Goal: Communication & Community: Answer question/provide support

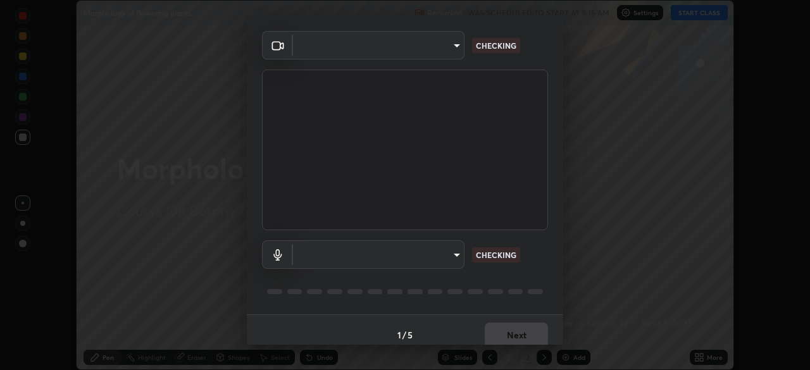
scroll to position [45, 0]
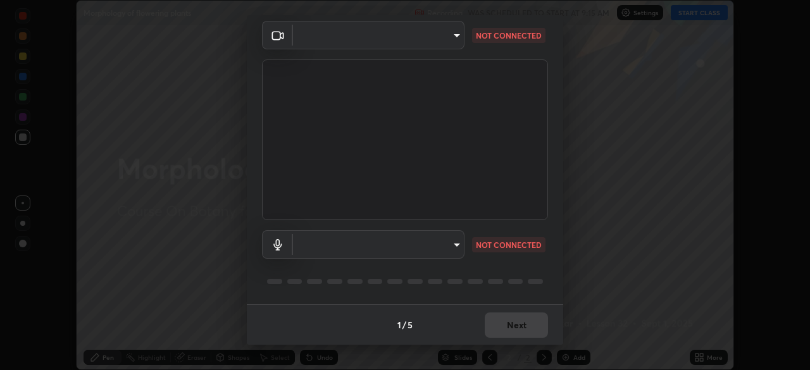
type input "846d0ba8f5080ab81b5b071cdfefeec17a04dc93fe71064fe08a1f5c66129023"
type input "communications"
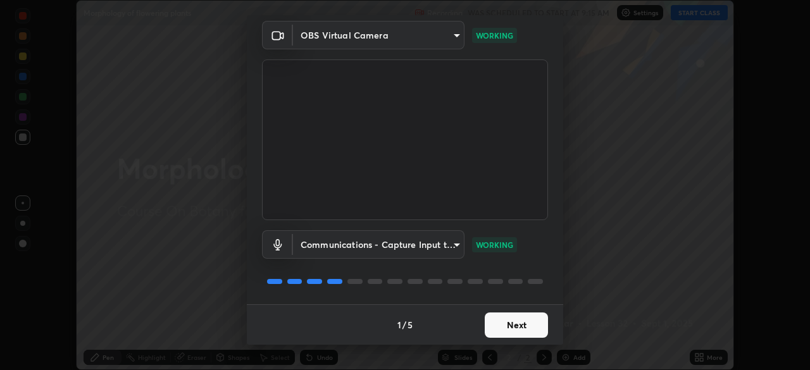
click at [508, 323] on button "Next" at bounding box center [516, 325] width 63 height 25
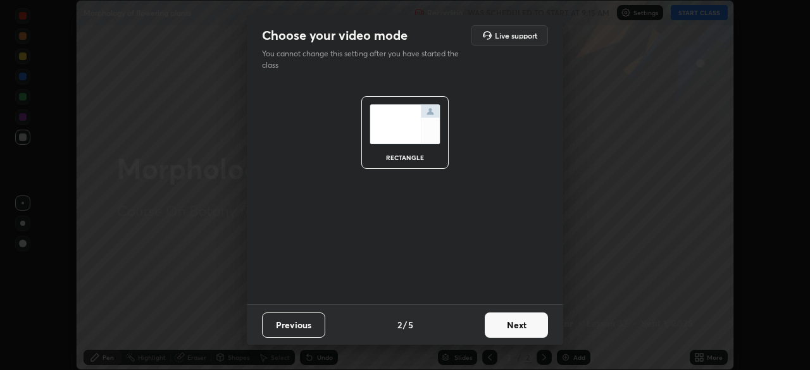
click at [507, 325] on button "Next" at bounding box center [516, 325] width 63 height 25
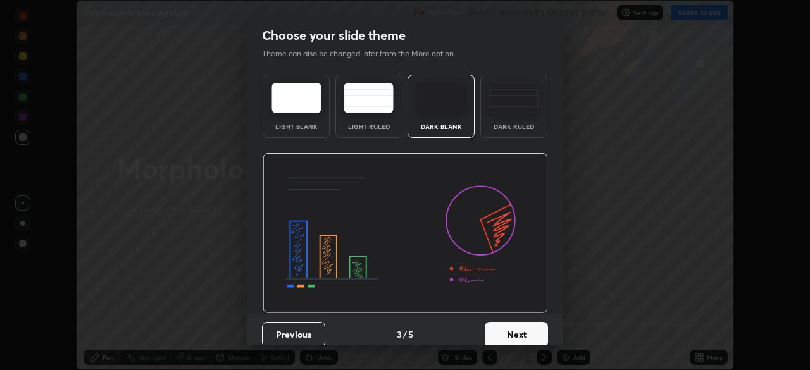
click at [507, 325] on button "Next" at bounding box center [516, 334] width 63 height 25
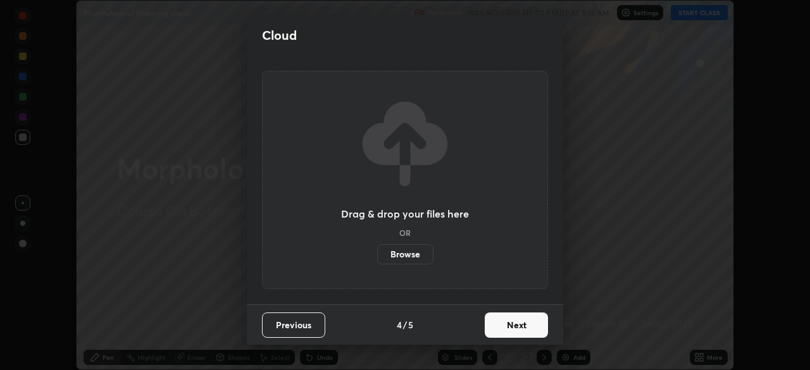
click at [507, 323] on button "Next" at bounding box center [516, 325] width 63 height 25
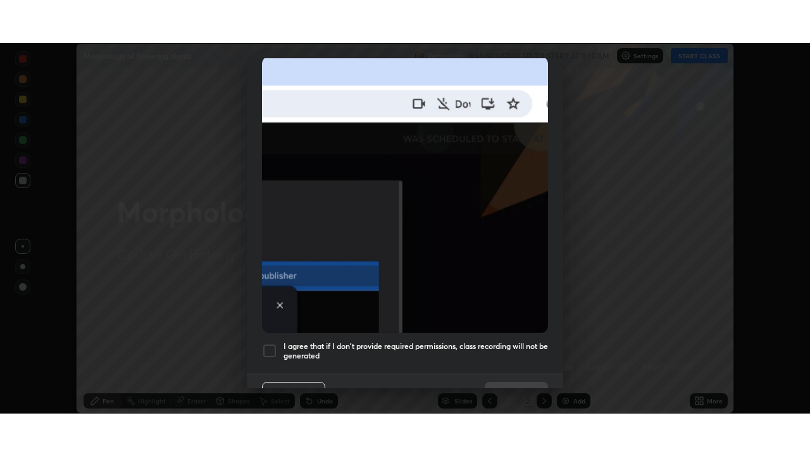
scroll to position [303, 0]
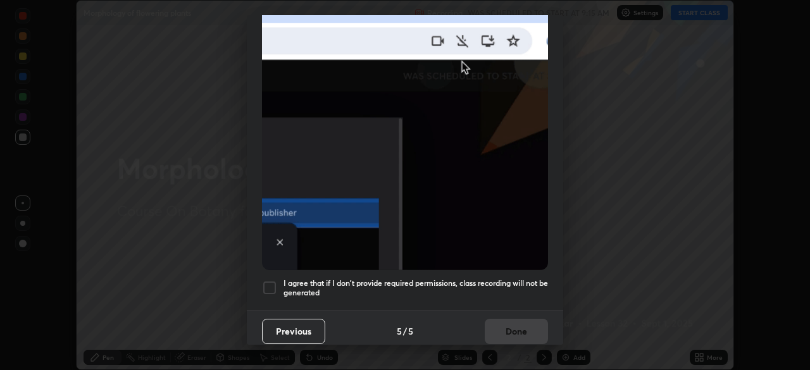
click at [268, 280] on div at bounding box center [269, 287] width 15 height 15
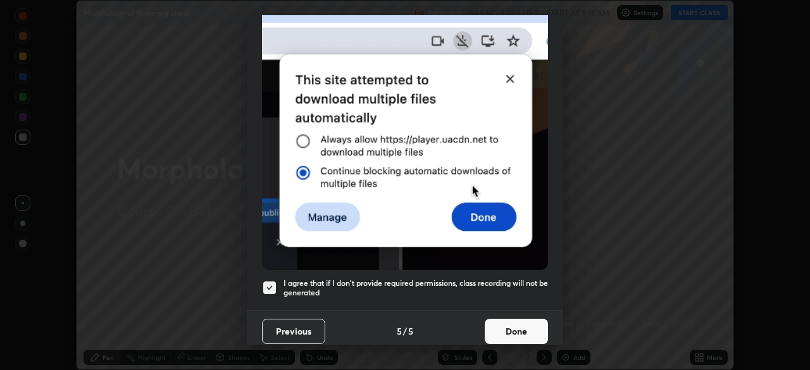
click at [505, 325] on button "Done" at bounding box center [516, 331] width 63 height 25
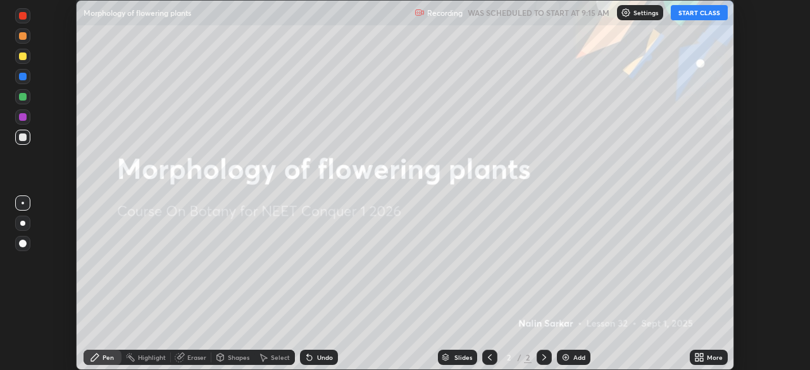
click at [698, 13] on button "START CLASS" at bounding box center [699, 12] width 57 height 15
click at [707, 358] on div "More" at bounding box center [715, 357] width 16 height 6
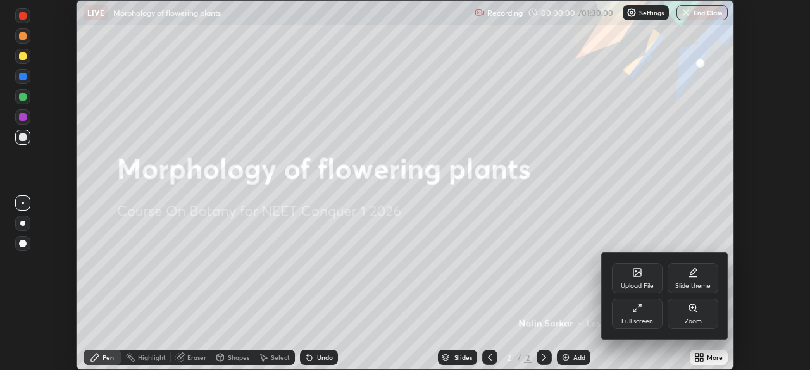
click at [642, 316] on div "Full screen" at bounding box center [637, 314] width 51 height 30
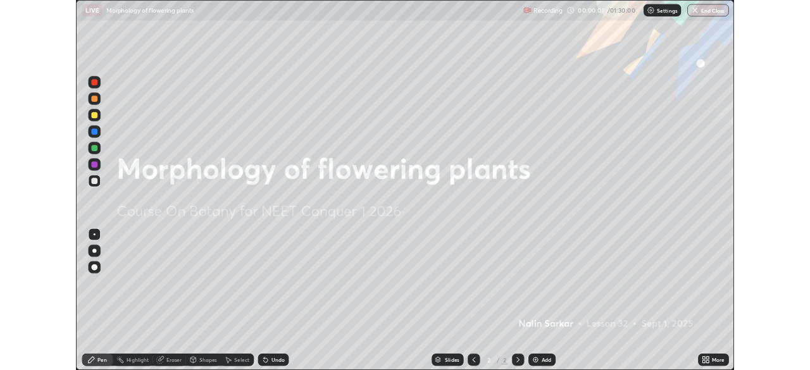
scroll to position [456, 810]
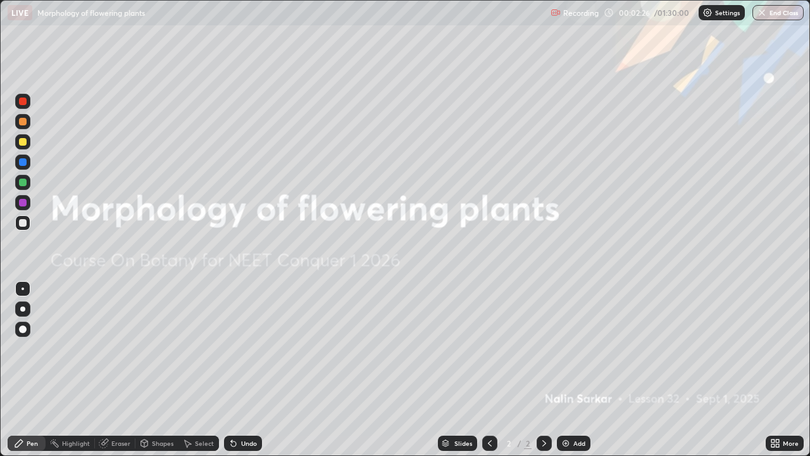
click at [783, 369] on div "More" at bounding box center [791, 443] width 16 height 6
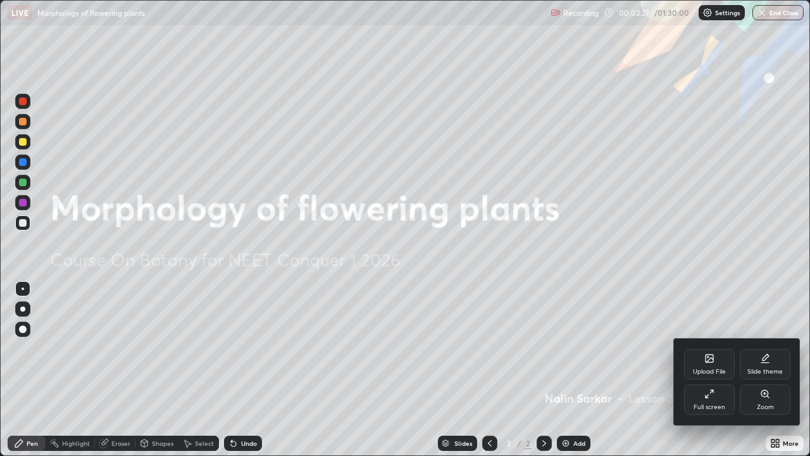
click at [709, 362] on icon at bounding box center [709, 358] width 10 height 10
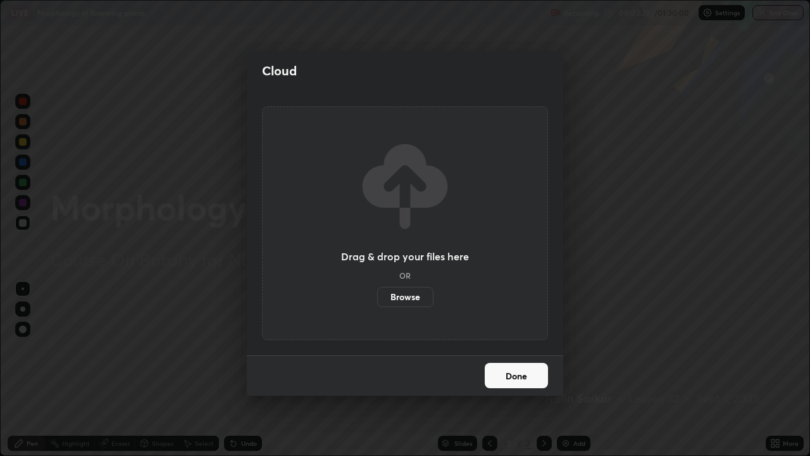
click at [410, 297] on label "Browse" at bounding box center [405, 297] width 56 height 20
click at [377, 297] on input "Browse" at bounding box center [377, 297] width 0 height 20
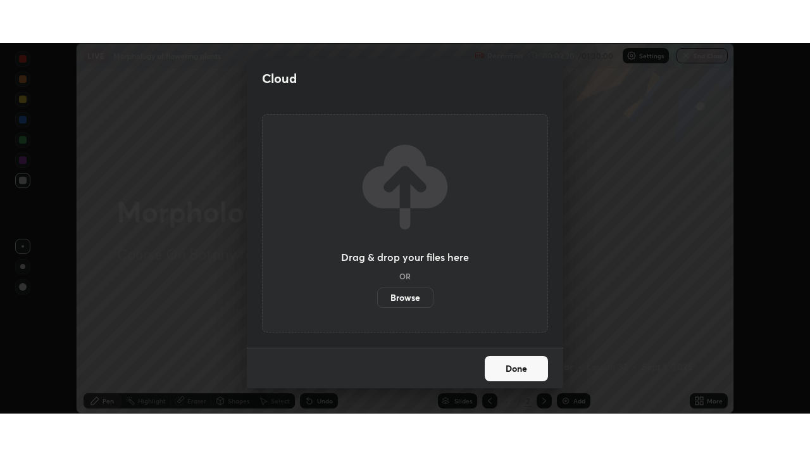
scroll to position [62898, 62458]
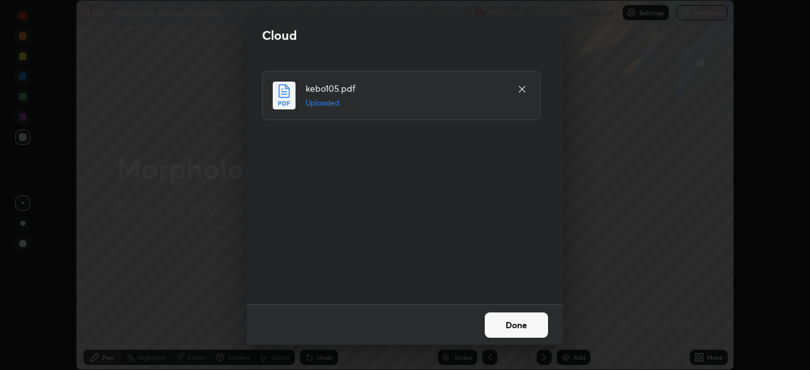
click at [500, 321] on button "Done" at bounding box center [516, 325] width 63 height 25
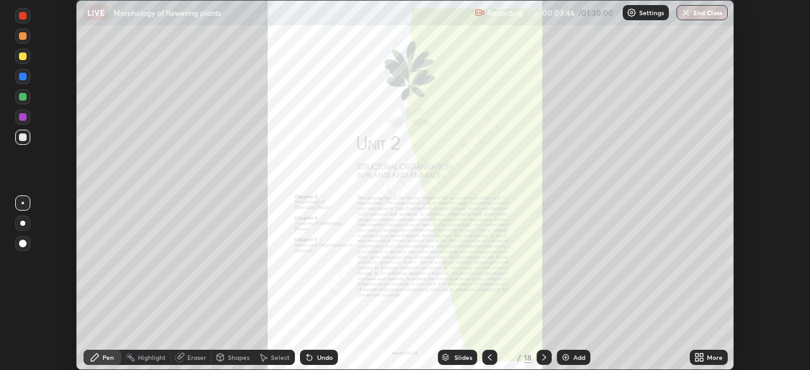
click at [543, 357] on icon at bounding box center [544, 357] width 10 height 10
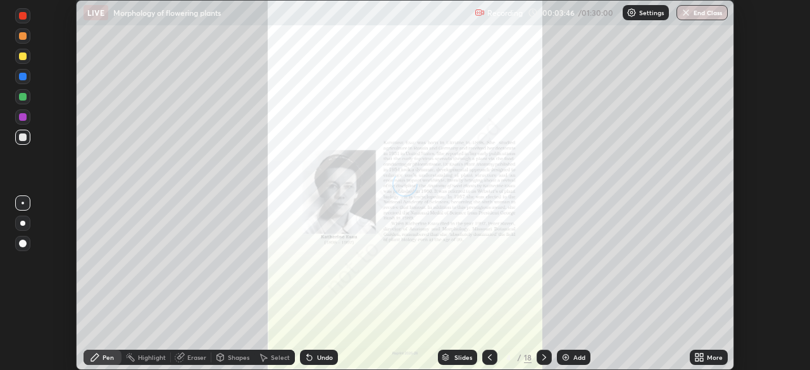
click at [543, 357] on icon at bounding box center [544, 357] width 10 height 10
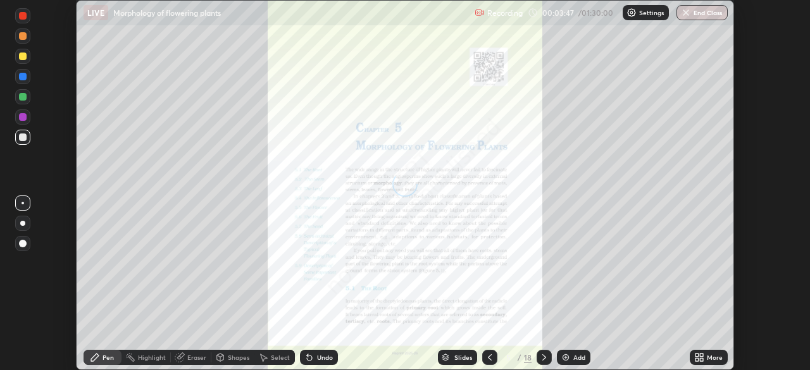
click at [543, 359] on icon at bounding box center [544, 357] width 10 height 10
click at [542, 359] on icon at bounding box center [544, 357] width 4 height 6
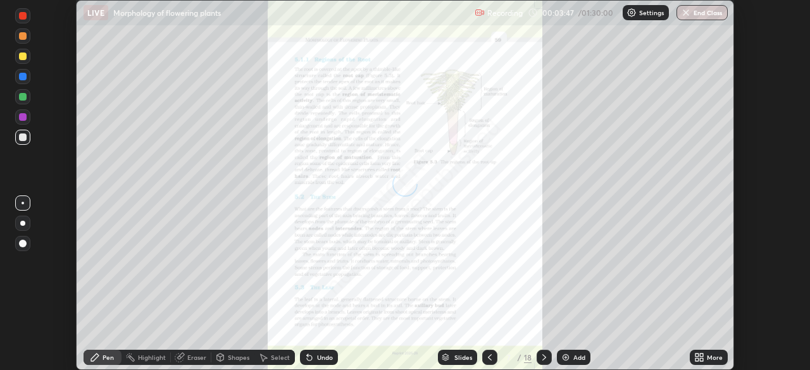
click at [542, 358] on icon at bounding box center [544, 357] width 10 height 10
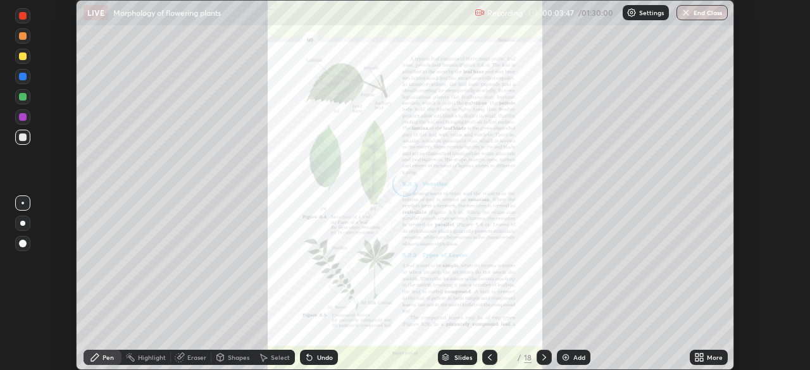
click at [543, 359] on icon at bounding box center [544, 357] width 4 height 6
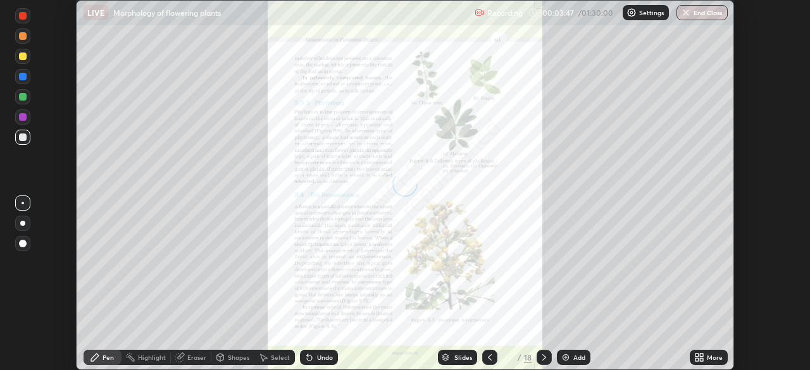
click at [542, 359] on icon at bounding box center [544, 357] width 10 height 10
click at [543, 358] on icon at bounding box center [544, 357] width 4 height 6
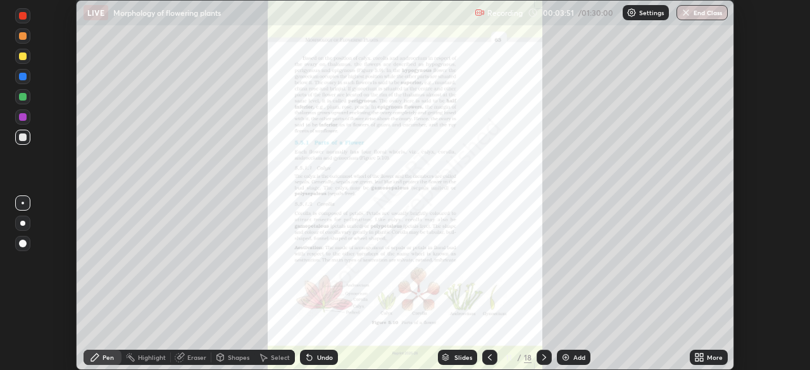
click at [488, 357] on icon at bounding box center [490, 357] width 10 height 10
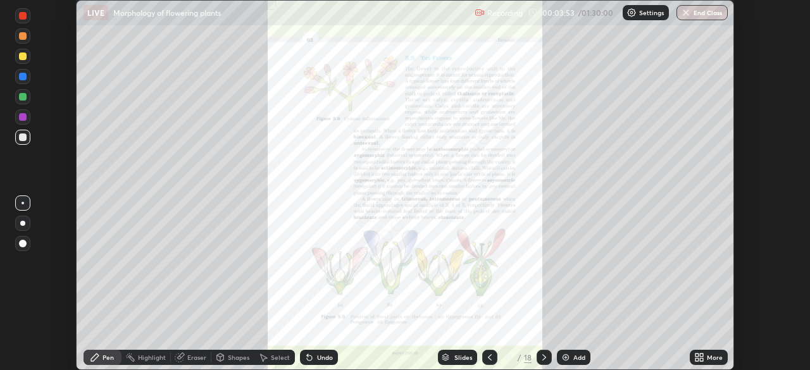
click at [708, 359] on div "More" at bounding box center [715, 357] width 16 height 6
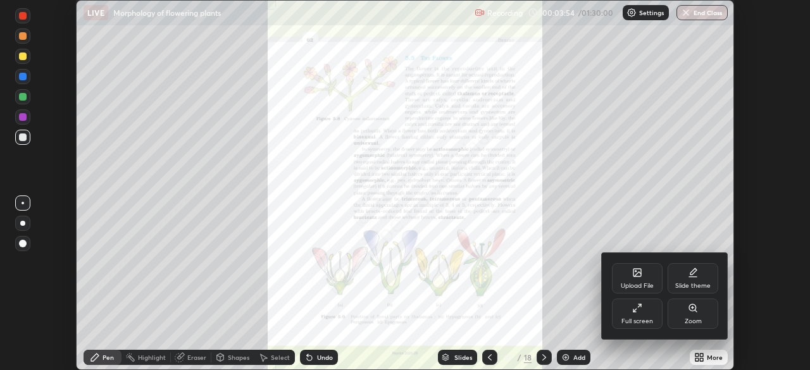
click at [642, 317] on div "Full screen" at bounding box center [637, 314] width 51 height 30
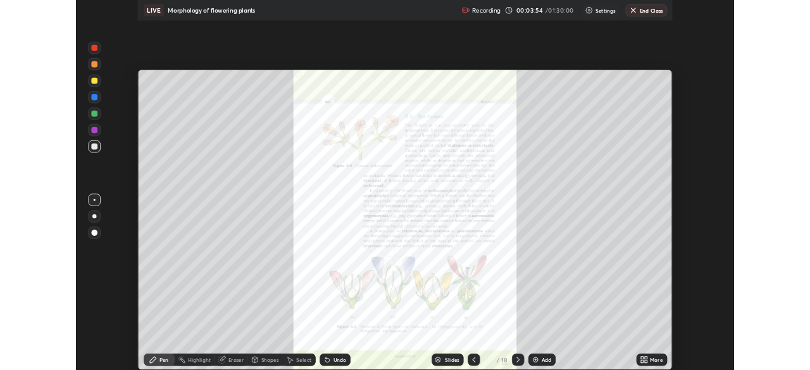
scroll to position [456, 810]
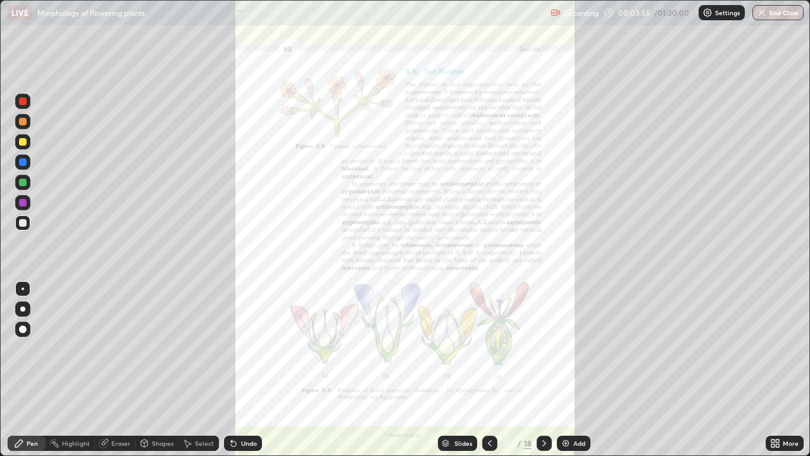
click at [784, 369] on div "More" at bounding box center [791, 443] width 16 height 6
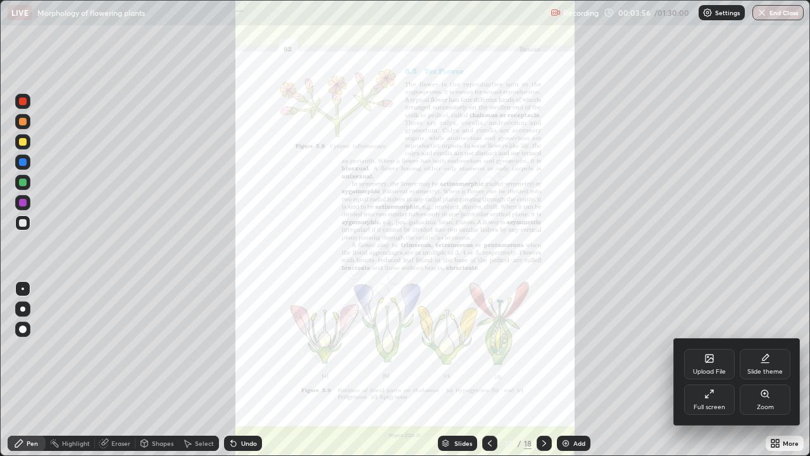
click at [759, 369] on div "Zoom" at bounding box center [765, 399] width 51 height 30
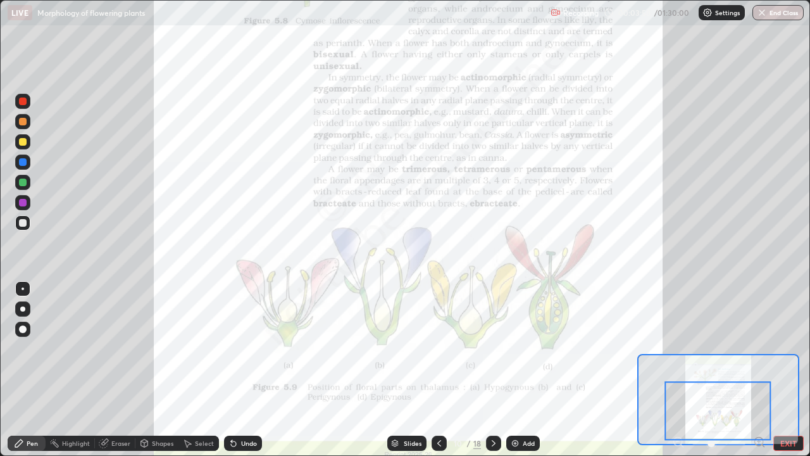
click at [759, 369] on icon at bounding box center [758, 441] width 3 height 0
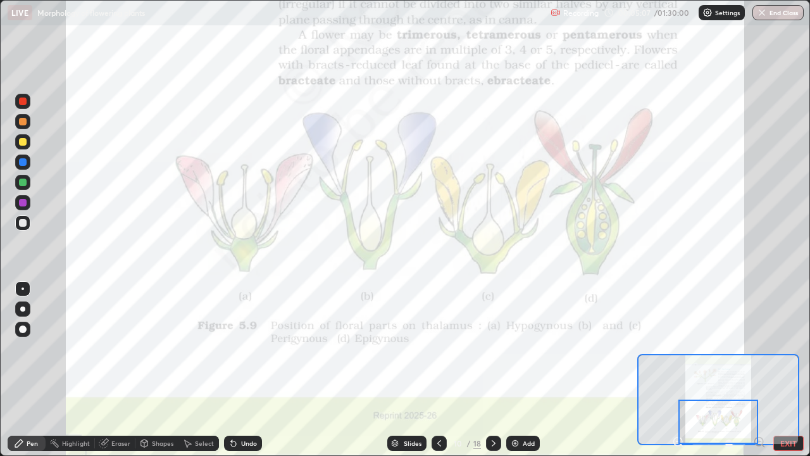
click at [25, 204] on div at bounding box center [23, 203] width 8 height 8
click at [638, 369] on div at bounding box center [718, 399] width 162 height 91
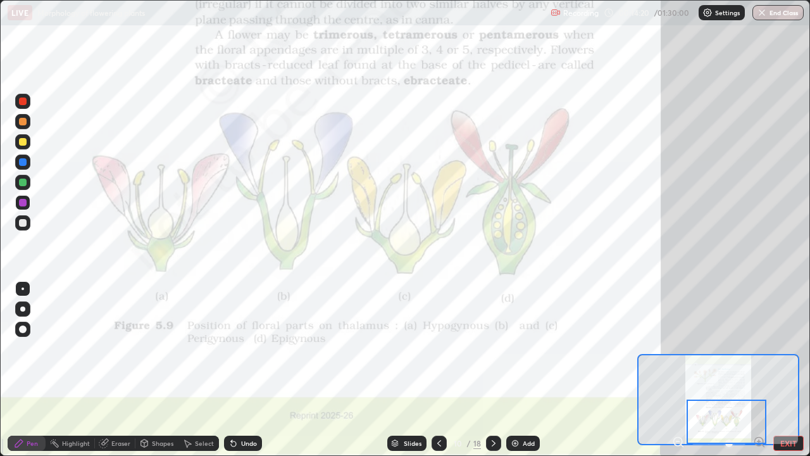
click at [239, 369] on div "Undo" at bounding box center [243, 442] width 38 height 15
click at [233, 369] on icon at bounding box center [233, 443] width 10 height 10
click at [490, 369] on icon at bounding box center [493, 443] width 10 height 10
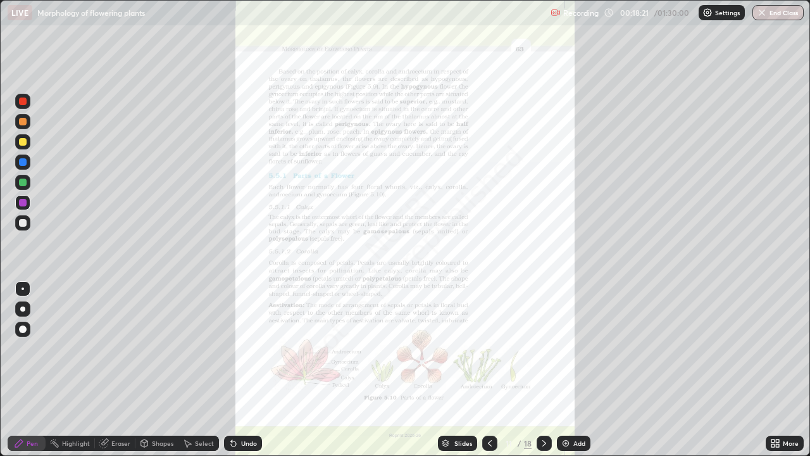
click at [789, 369] on div "More" at bounding box center [791, 443] width 16 height 6
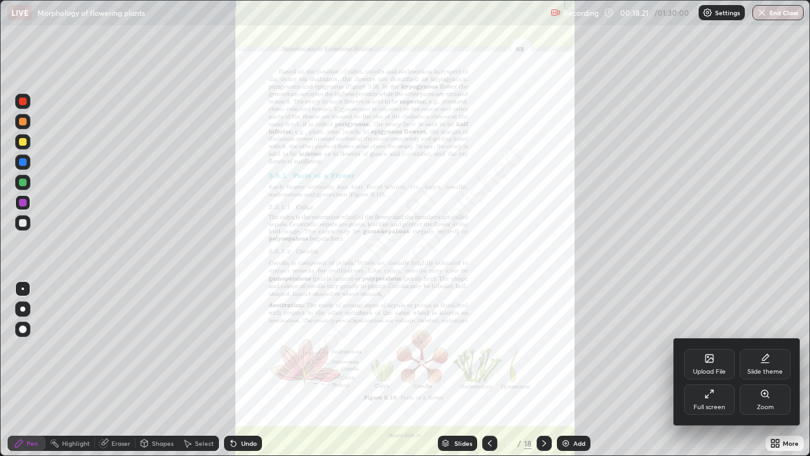
click at [768, 369] on div "Zoom" at bounding box center [765, 399] width 51 height 30
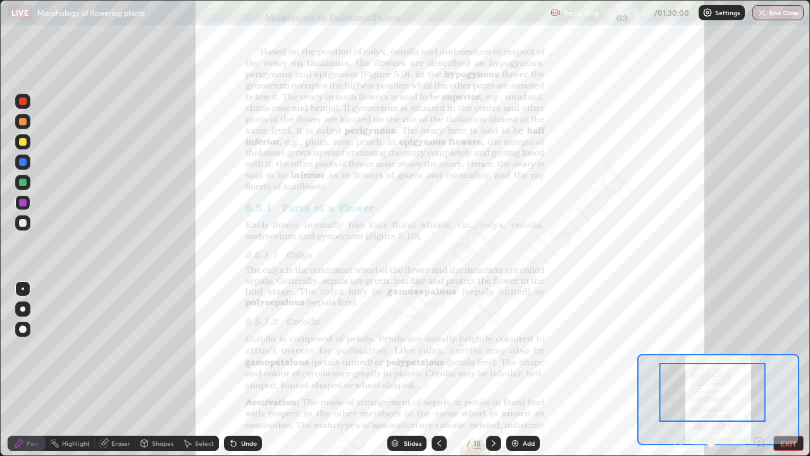
click at [757, 369] on icon at bounding box center [758, 441] width 3 height 0
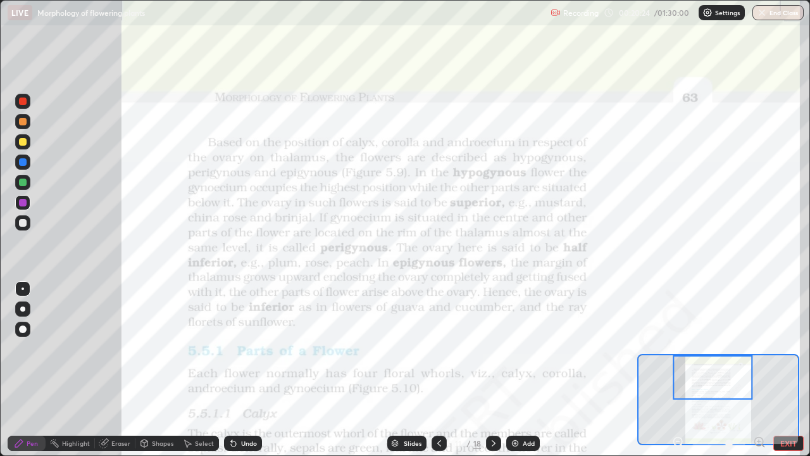
click at [437, 369] on icon at bounding box center [439, 443] width 10 height 10
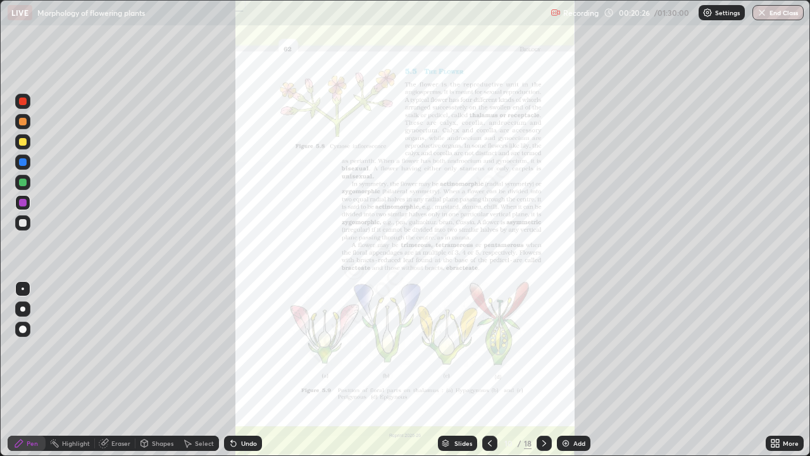
click at [782, 369] on div "More" at bounding box center [785, 442] width 38 height 15
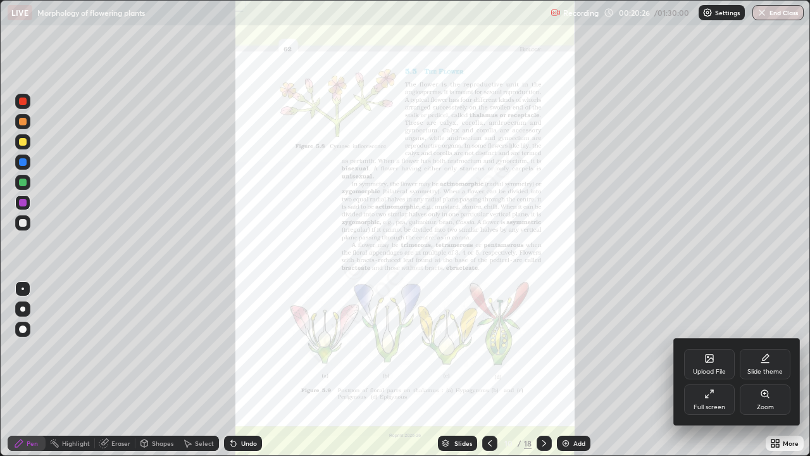
click at [761, 369] on div "Zoom" at bounding box center [765, 407] width 17 height 6
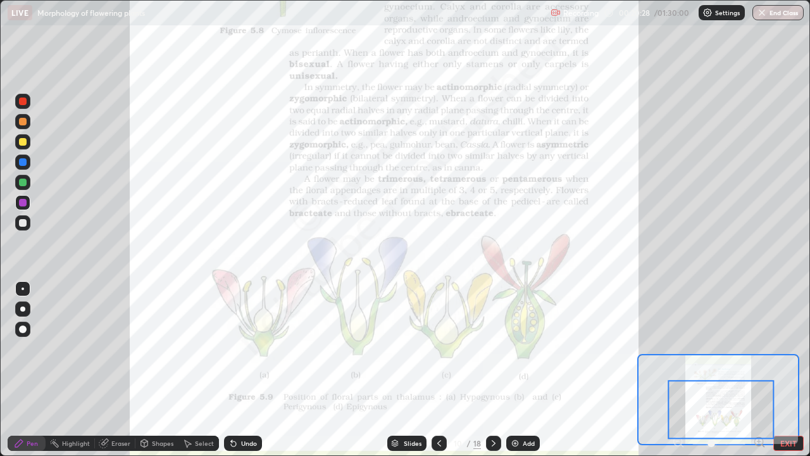
click at [759, 369] on icon at bounding box center [758, 441] width 3 height 0
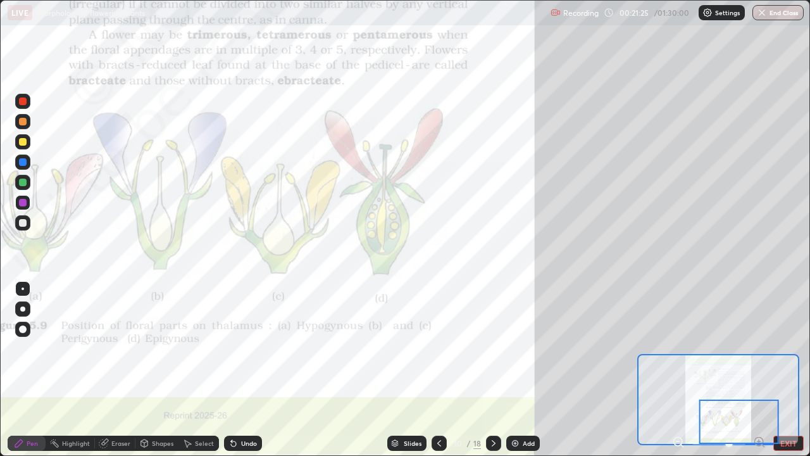
click at [492, 369] on icon at bounding box center [494, 443] width 4 height 6
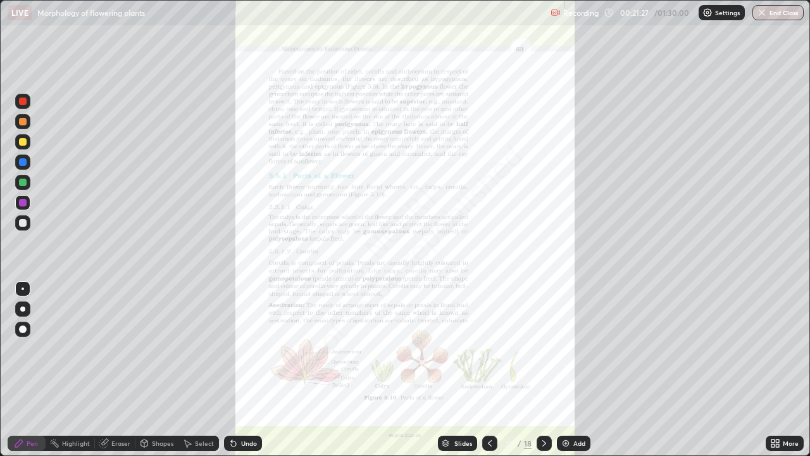
click at [773, 369] on icon at bounding box center [772, 445] width 3 height 3
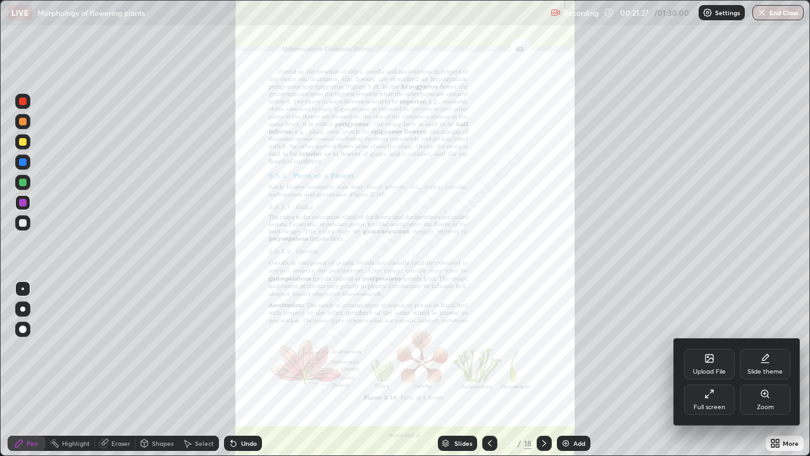
click at [771, 369] on div "Zoom" at bounding box center [765, 399] width 51 height 30
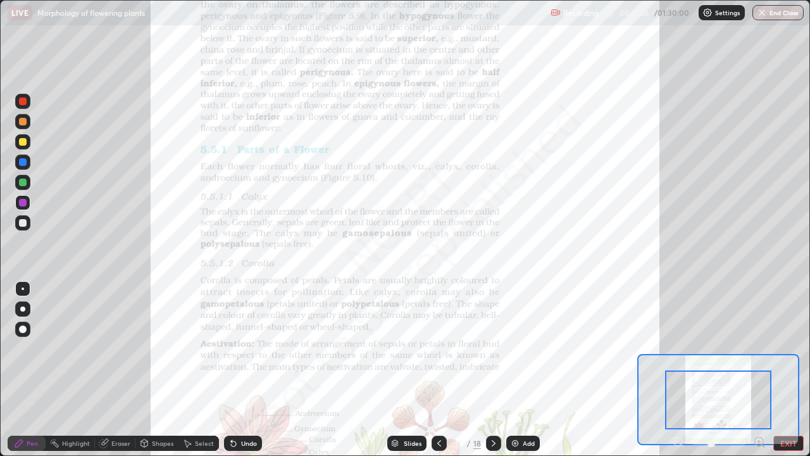
click at [759, 369] on icon at bounding box center [758, 441] width 3 height 0
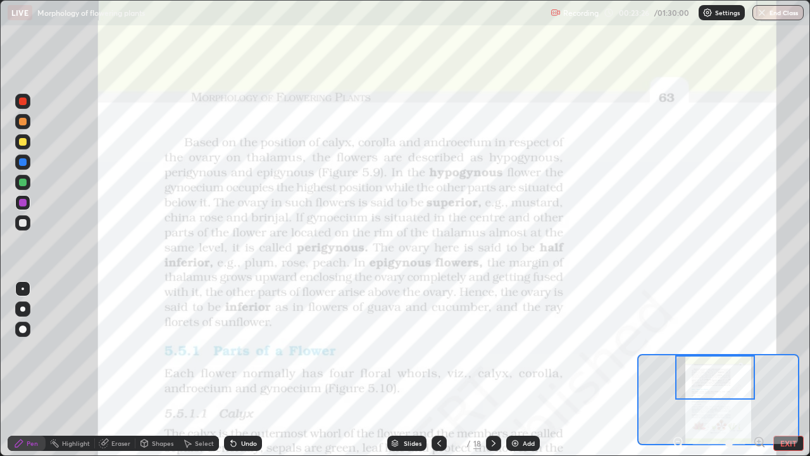
click at [439, 369] on icon at bounding box center [439, 443] width 10 height 10
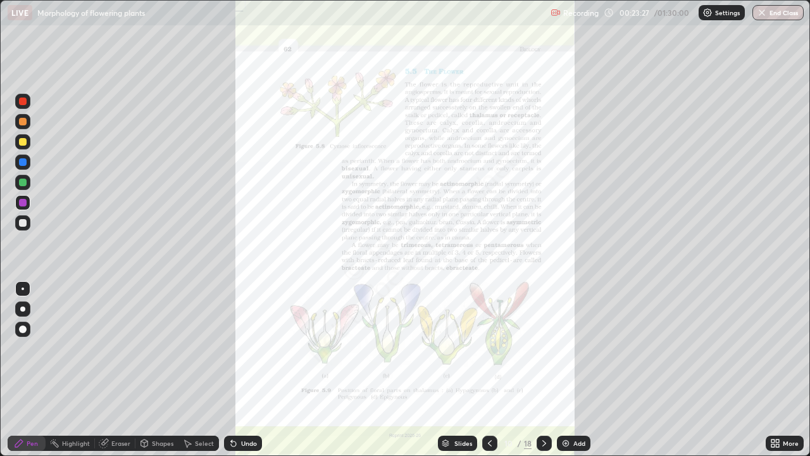
click at [569, 369] on img at bounding box center [566, 443] width 10 height 10
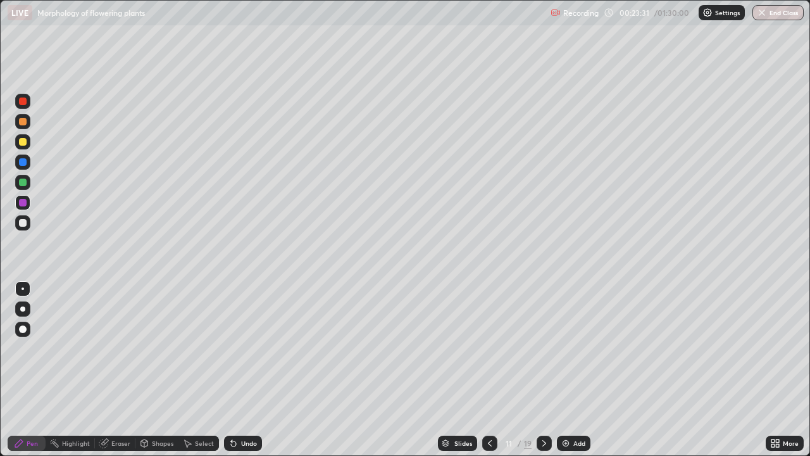
click at [23, 144] on div at bounding box center [23, 142] width 8 height 8
click at [23, 161] on div at bounding box center [23, 162] width 8 height 8
click at [25, 222] on div at bounding box center [23, 223] width 8 height 8
click at [571, 369] on div "Add" at bounding box center [574, 442] width 34 height 15
click at [25, 182] on div at bounding box center [23, 182] width 8 height 8
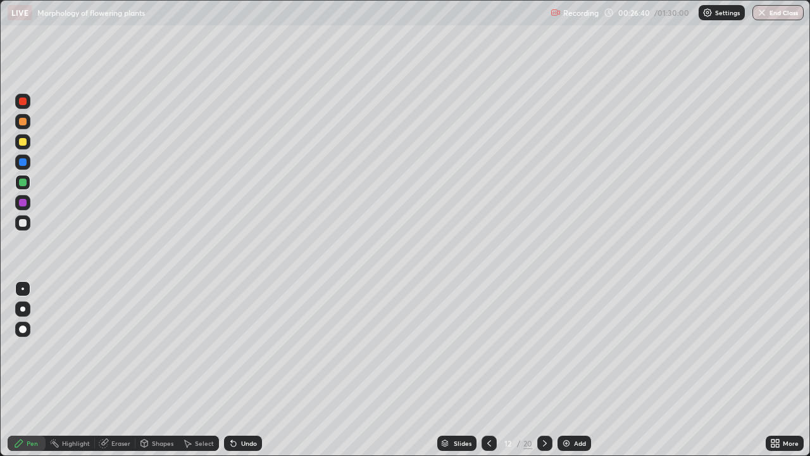
click at [487, 369] on icon at bounding box center [489, 443] width 10 height 10
click at [545, 369] on icon at bounding box center [545, 443] width 10 height 10
click at [543, 369] on icon at bounding box center [545, 443] width 10 height 10
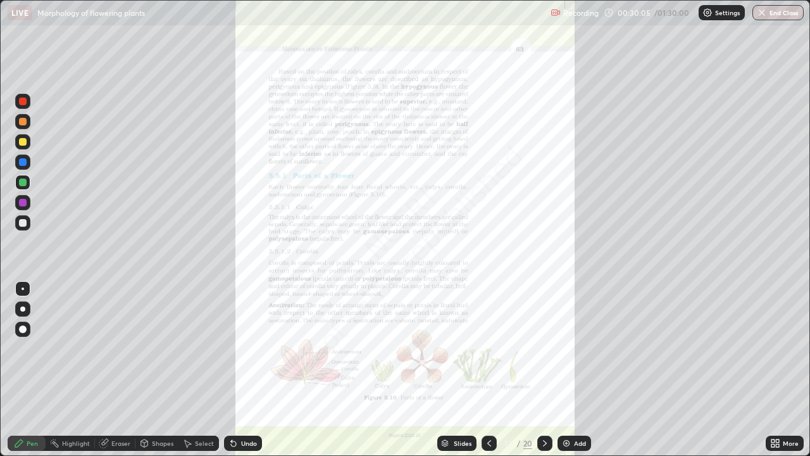
click at [773, 369] on icon at bounding box center [775, 443] width 10 height 10
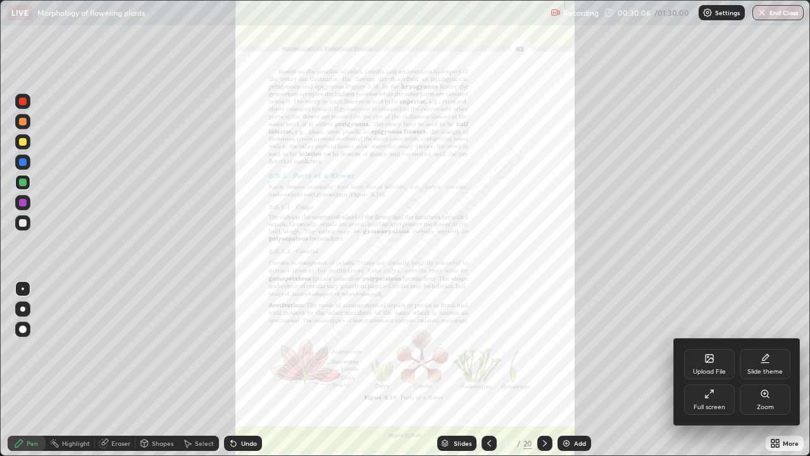
click at [758, 369] on div "Zoom" at bounding box center [765, 399] width 51 height 30
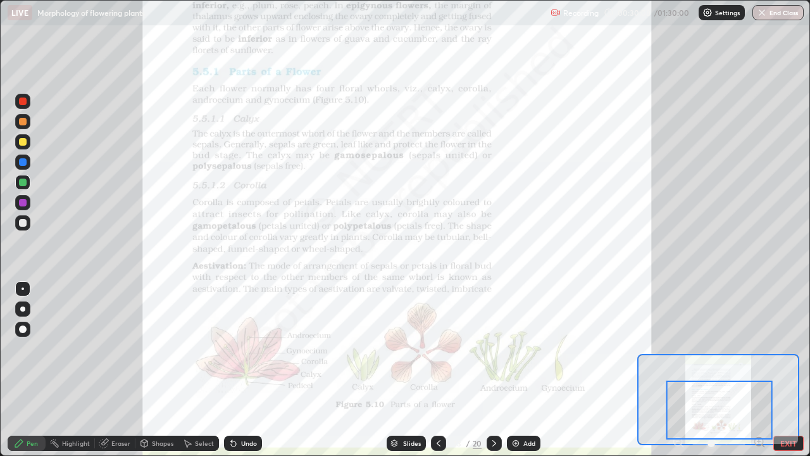
click at [759, 369] on icon at bounding box center [758, 441] width 3 height 0
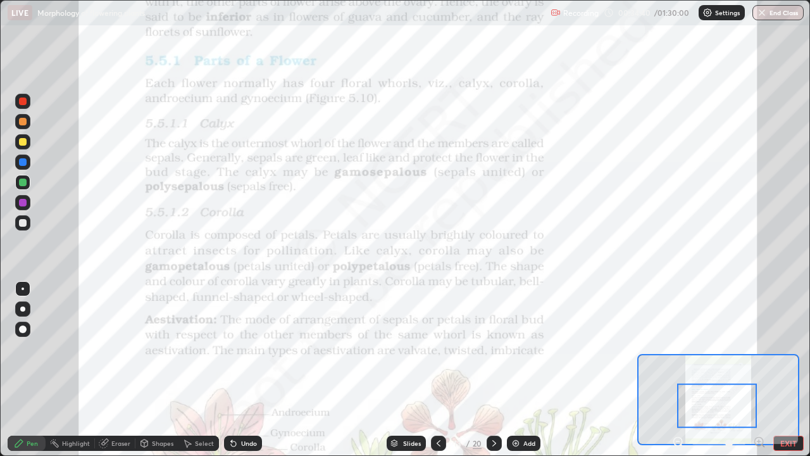
click at [493, 369] on icon at bounding box center [494, 443] width 10 height 10
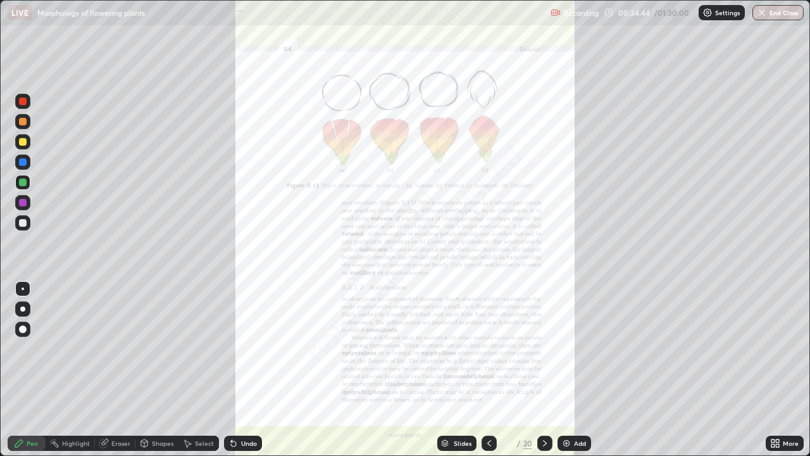
click at [777, 369] on icon at bounding box center [777, 445] width 3 height 3
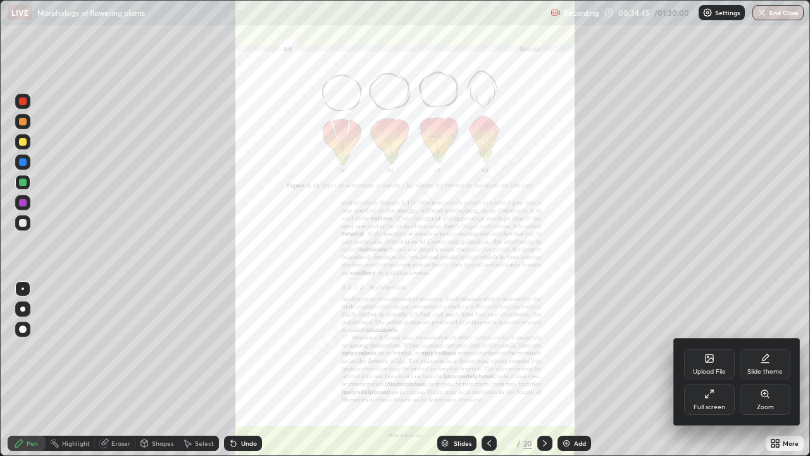
click at [761, 369] on div "Zoom" at bounding box center [765, 399] width 51 height 30
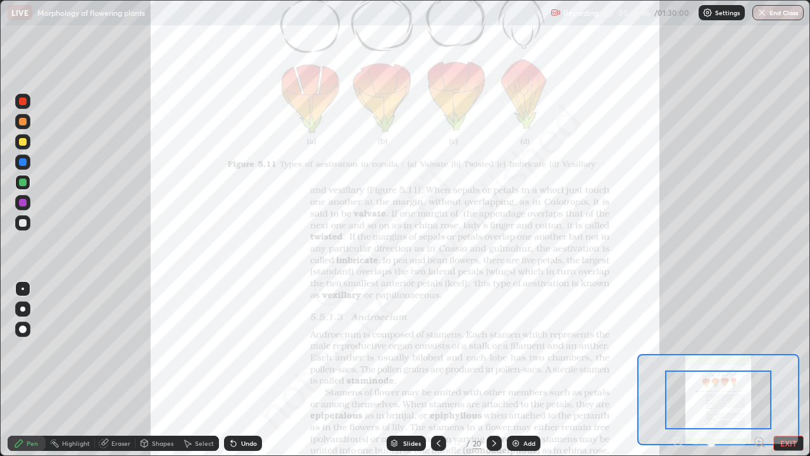
click at [759, 369] on icon at bounding box center [758, 441] width 3 height 0
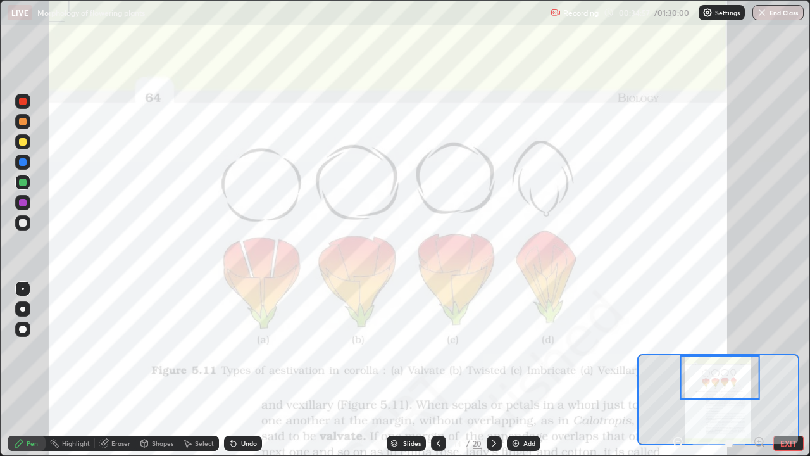
click at [25, 204] on div at bounding box center [23, 203] width 8 height 8
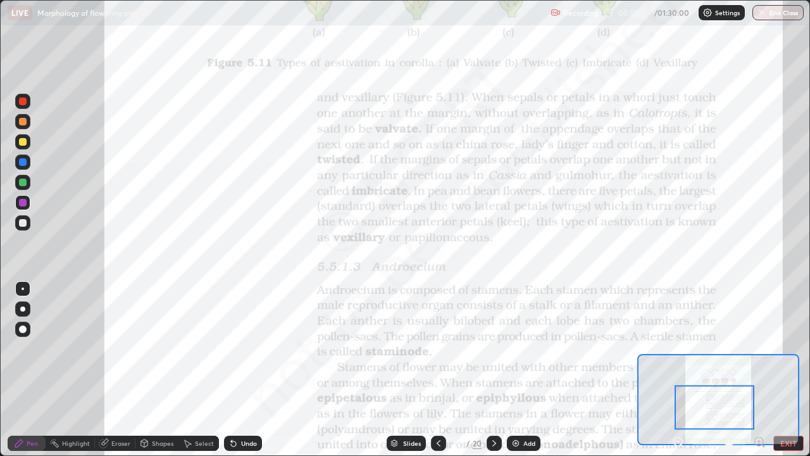
click at [787, 369] on button "EXIT" at bounding box center [788, 442] width 30 height 15
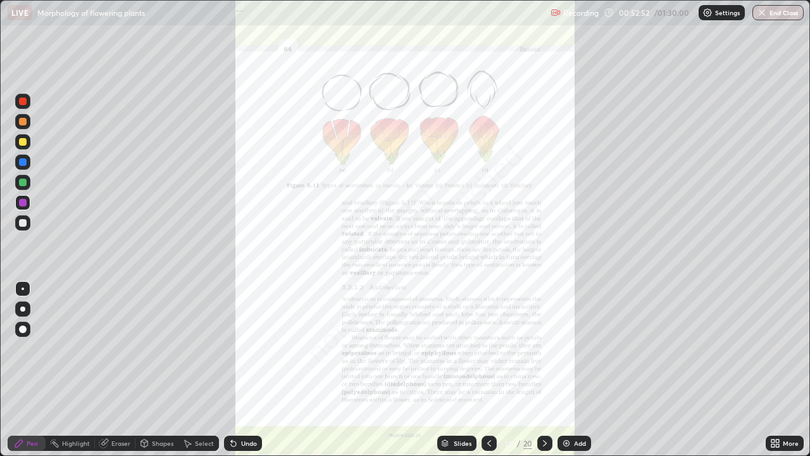
click at [773, 369] on icon at bounding box center [772, 440] width 3 height 3
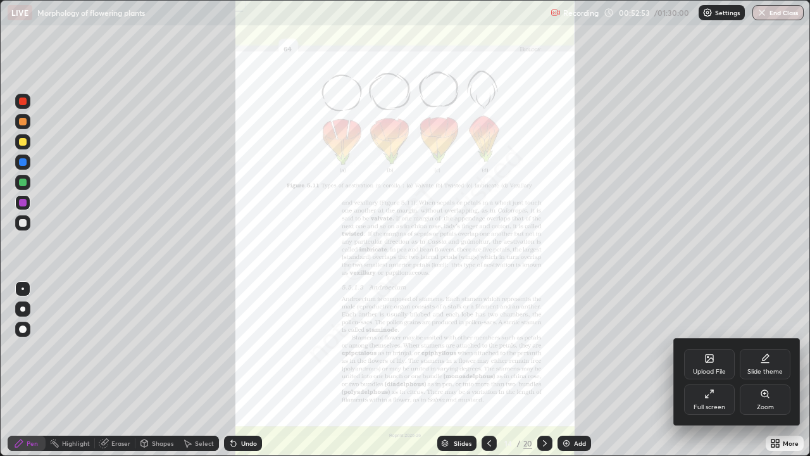
click at [711, 369] on icon at bounding box center [709, 393] width 10 height 10
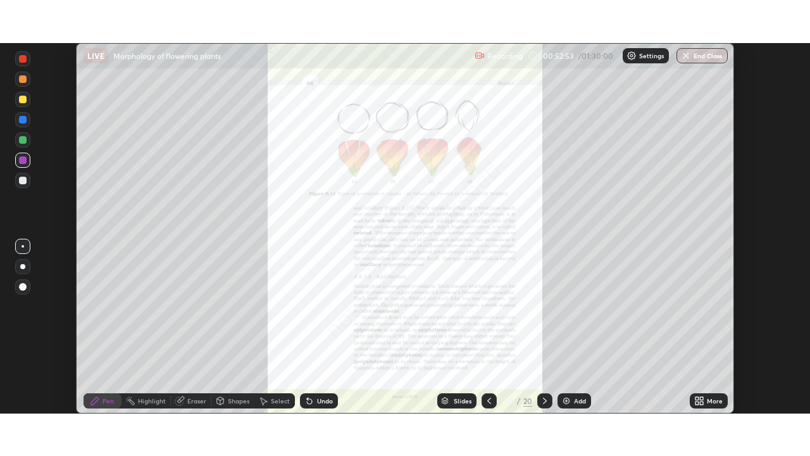
scroll to position [62898, 62458]
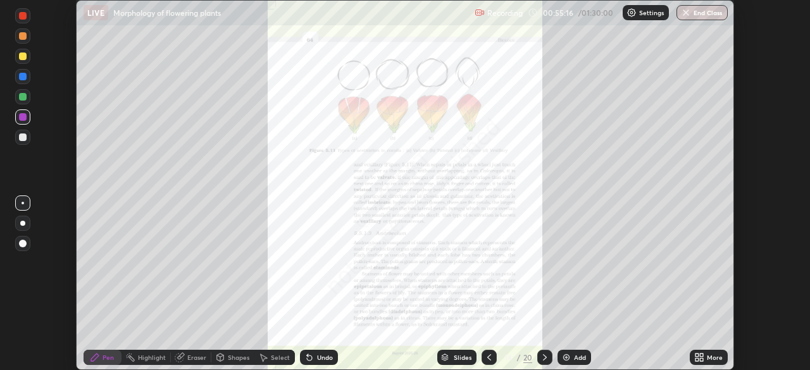
click at [697, 358] on icon at bounding box center [696, 359] width 3 height 3
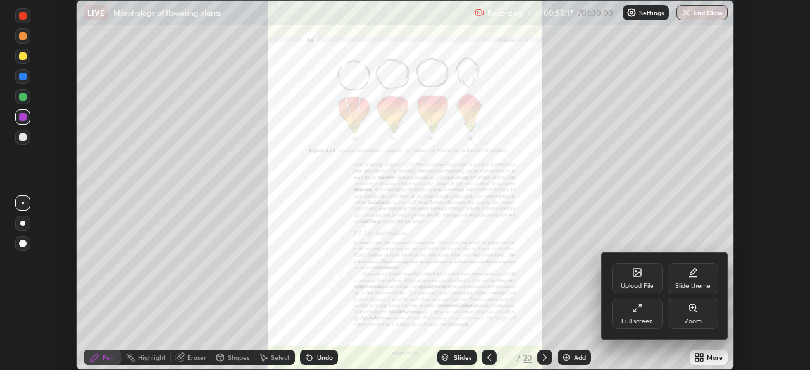
click at [640, 316] on div "Full screen" at bounding box center [637, 314] width 51 height 30
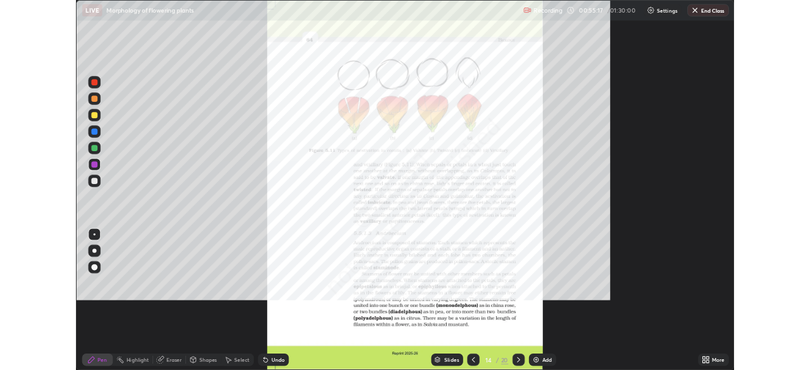
scroll to position [456, 810]
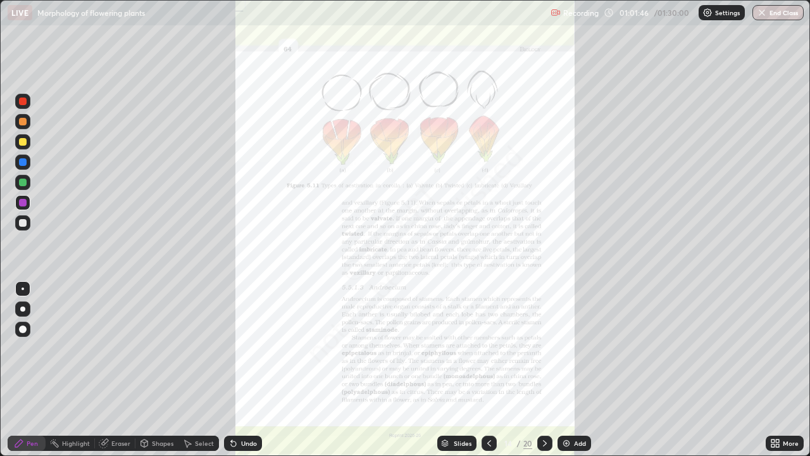
click at [777, 369] on icon at bounding box center [777, 445] width 3 height 3
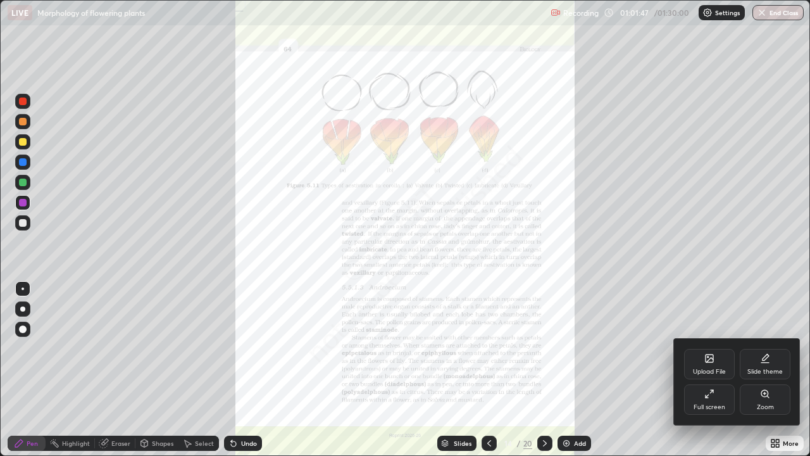
click at [760, 369] on div "Zoom" at bounding box center [765, 407] width 17 height 6
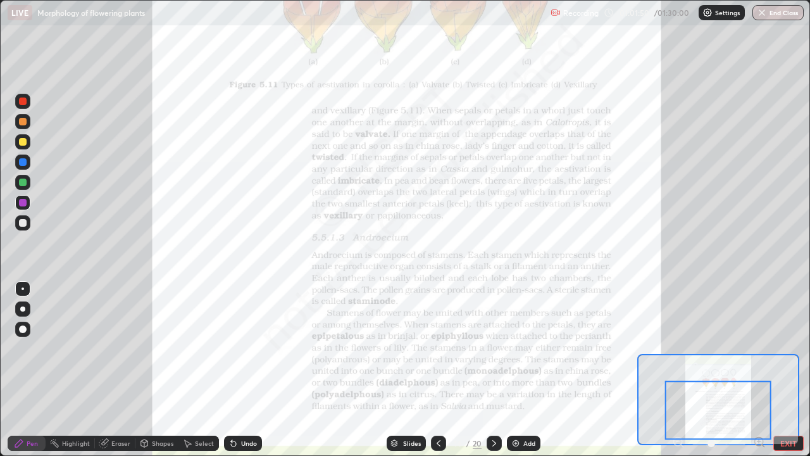
click at [761, 369] on icon at bounding box center [759, 441] width 13 height 13
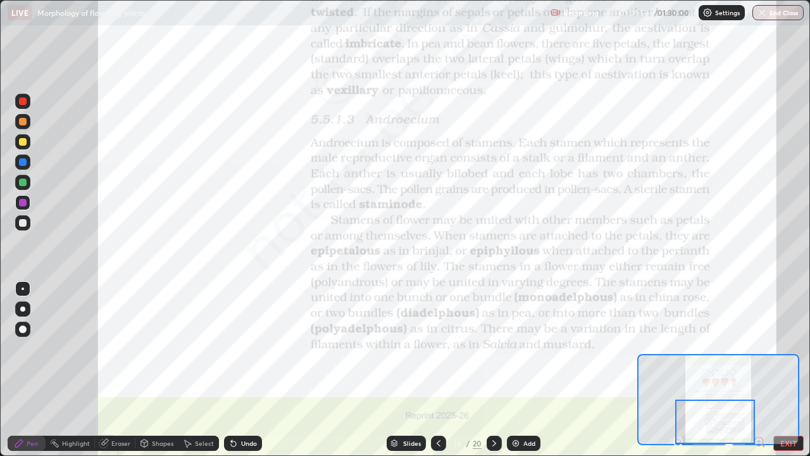
click at [759, 369] on icon at bounding box center [758, 441] width 3 height 0
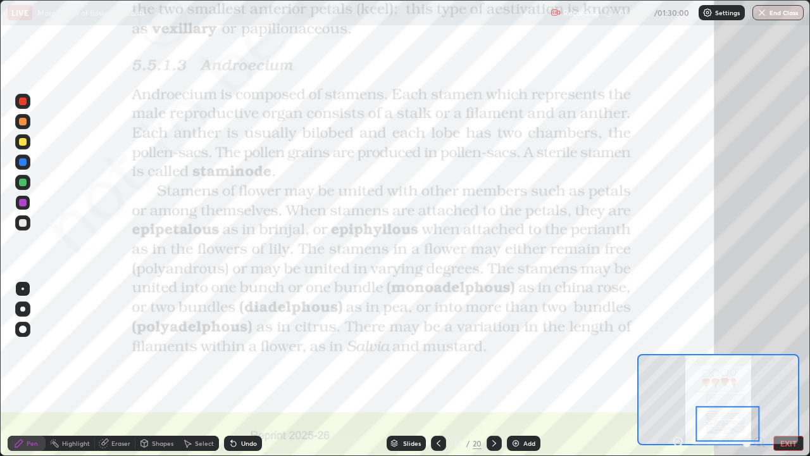
click at [28, 183] on div at bounding box center [22, 182] width 15 height 15
click at [492, 369] on icon at bounding box center [494, 443] width 10 height 10
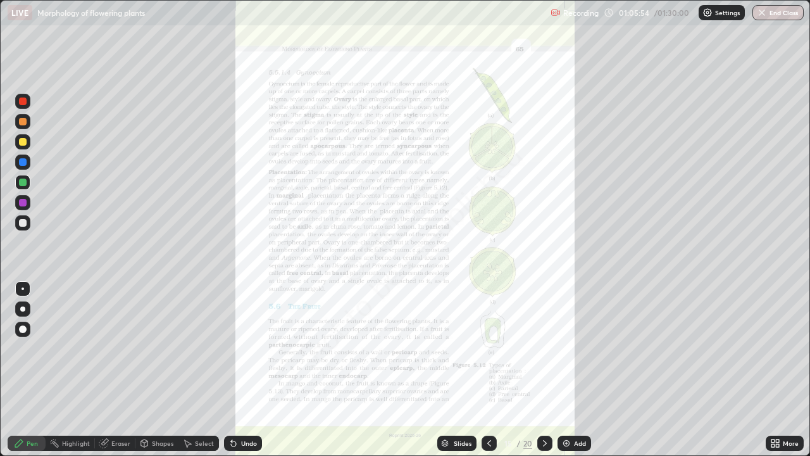
click at [777, 369] on icon at bounding box center [777, 445] width 3 height 3
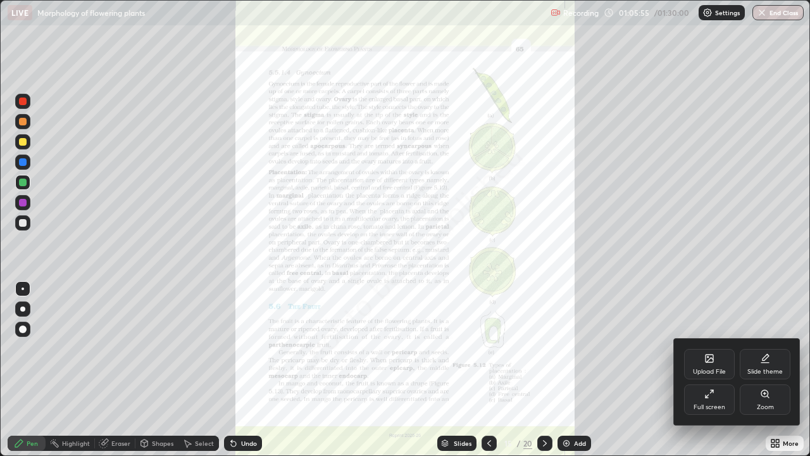
click at [754, 369] on div "Zoom" at bounding box center [765, 399] width 51 height 30
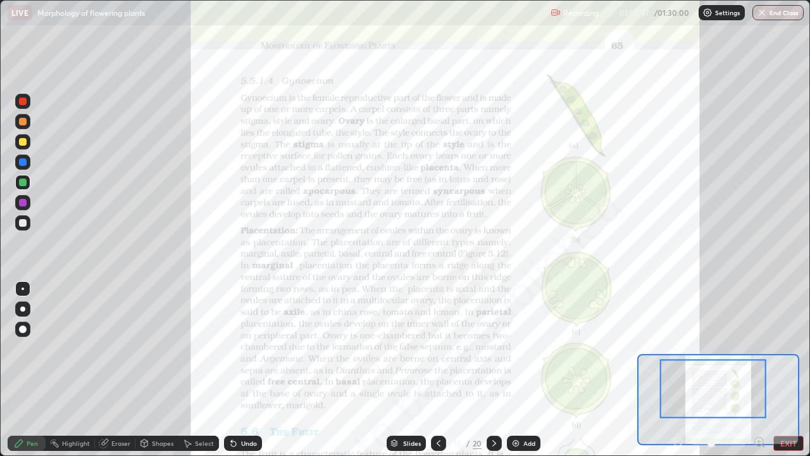
click at [758, 369] on icon at bounding box center [759, 441] width 8 height 8
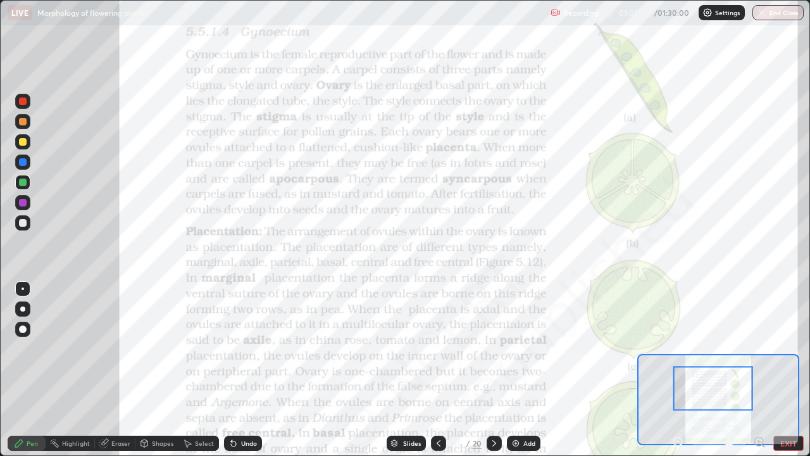
click at [678, 369] on icon at bounding box center [678, 441] width 8 height 8
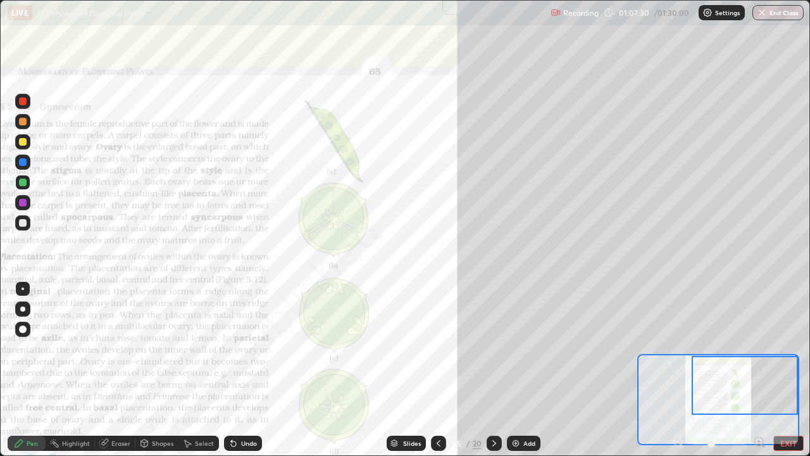
click at [442, 369] on div at bounding box center [438, 442] width 15 height 15
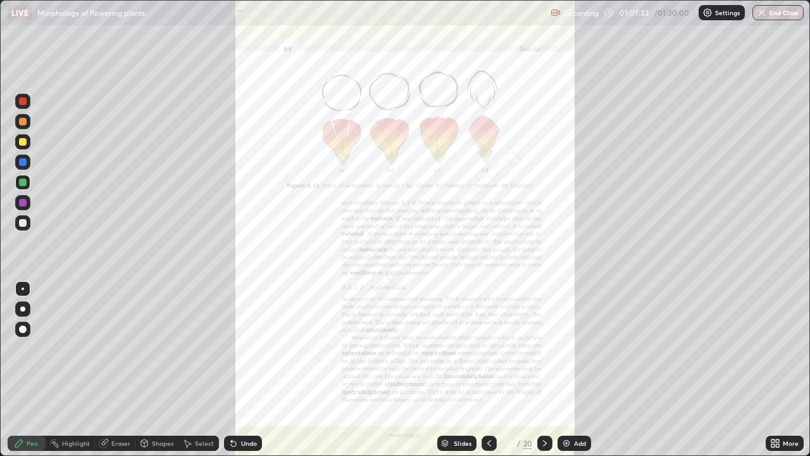
click at [564, 369] on img at bounding box center [566, 443] width 10 height 10
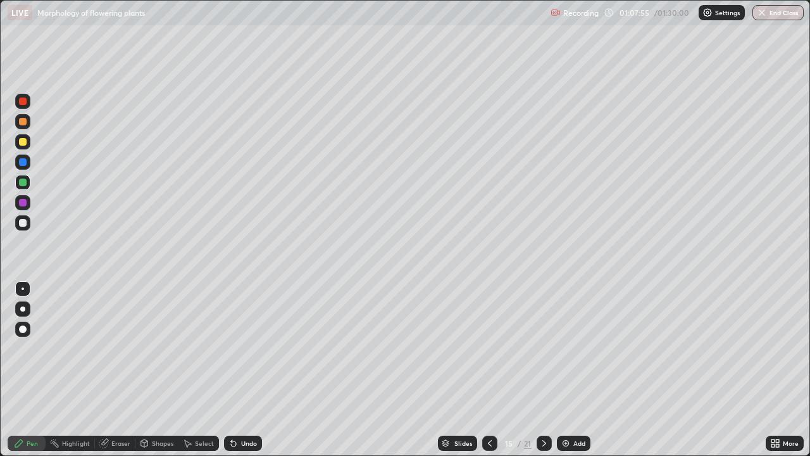
click at [187, 369] on div "Select" at bounding box center [198, 442] width 40 height 15
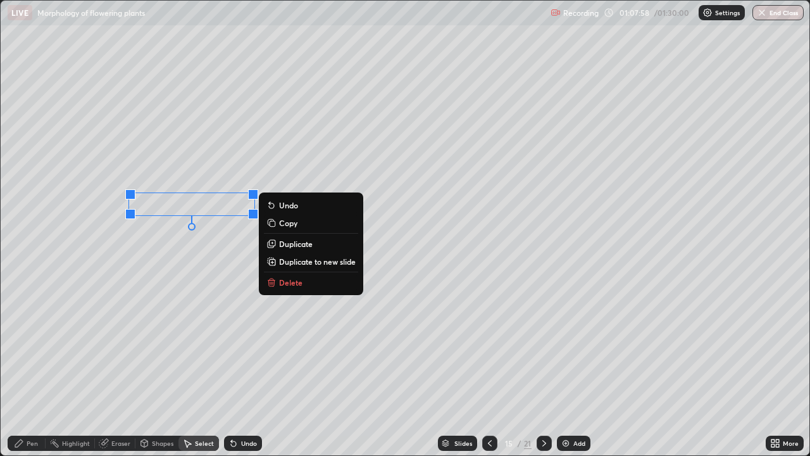
click at [164, 256] on div "0 ° Undo Copy Duplicate Duplicate to new slide Delete" at bounding box center [405, 228] width 809 height 454
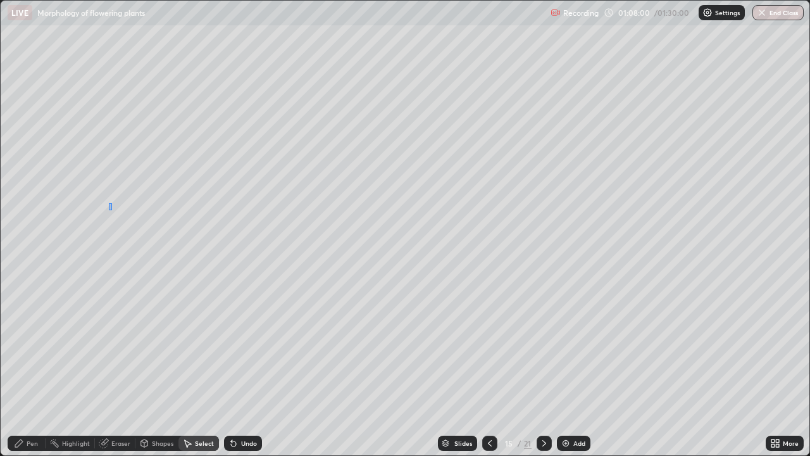
click at [112, 203] on div "0 ° Undo Copy Duplicate Duplicate to new slide Delete" at bounding box center [405, 228] width 809 height 454
click at [26, 369] on div "Pen" at bounding box center [27, 442] width 38 height 15
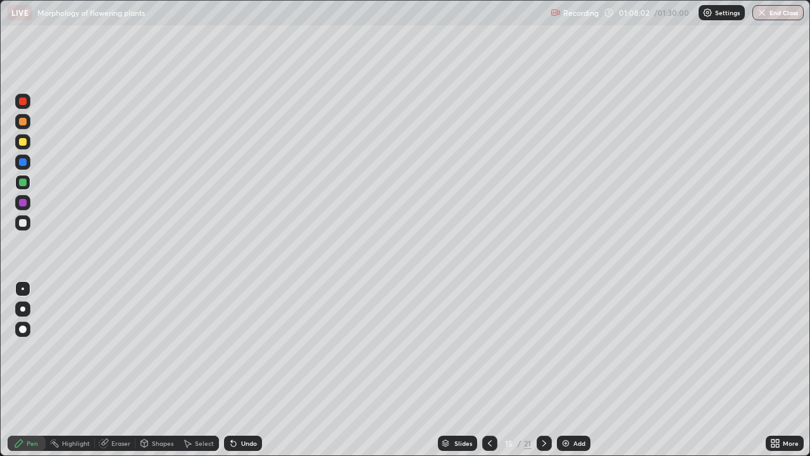
click at [24, 221] on div at bounding box center [23, 223] width 8 height 8
click at [25, 184] on div at bounding box center [23, 182] width 8 height 8
click at [543, 369] on icon at bounding box center [544, 443] width 10 height 10
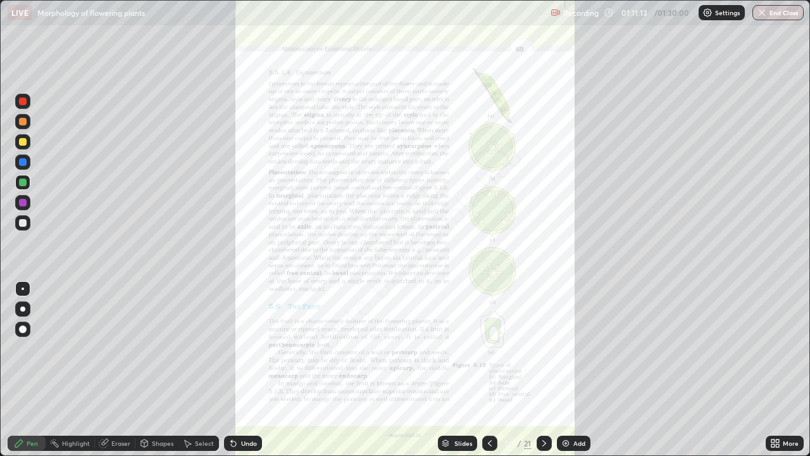
click at [782, 369] on div "More" at bounding box center [785, 442] width 38 height 15
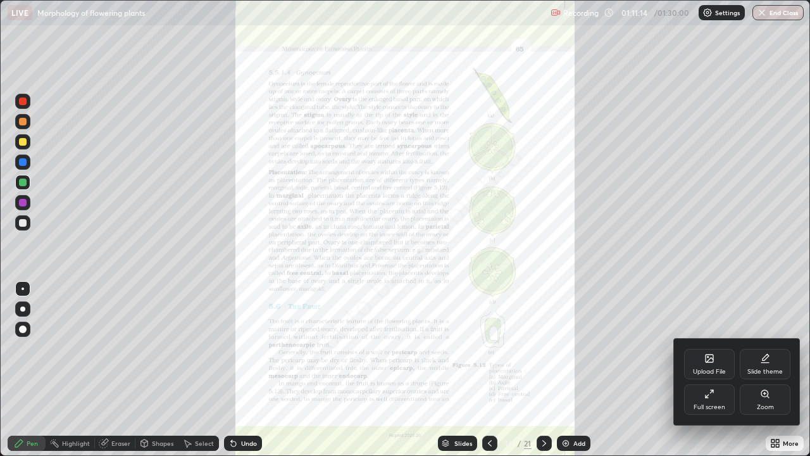
click at [771, 369] on div "Zoom" at bounding box center [765, 399] width 51 height 30
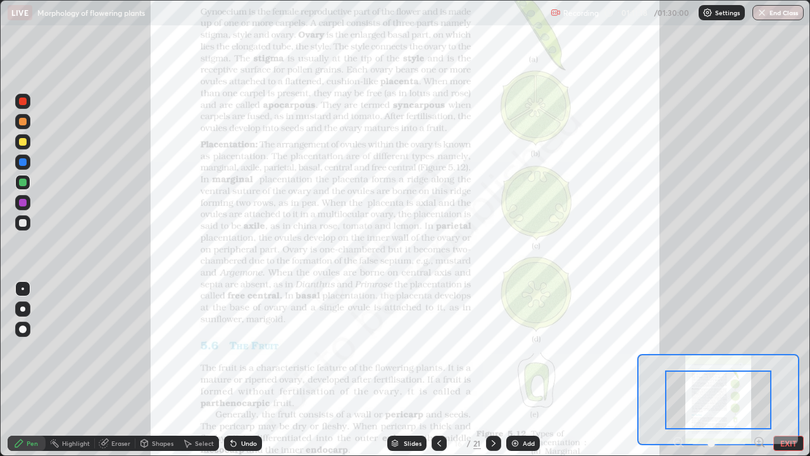
click at [759, 369] on icon at bounding box center [758, 441] width 3 height 0
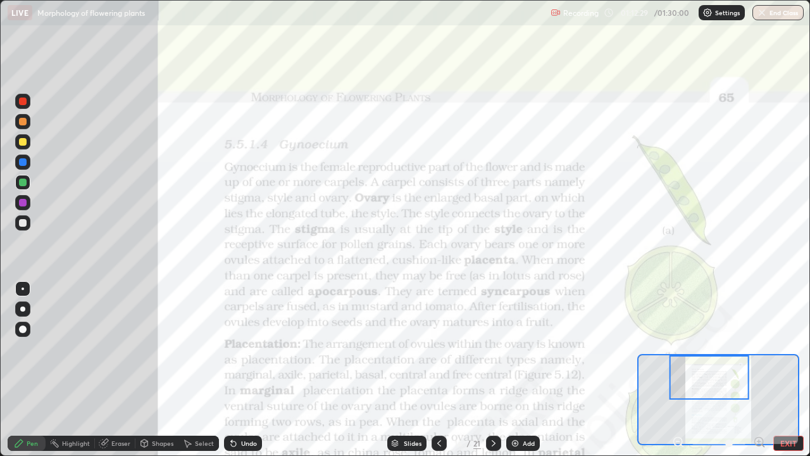
click at [438, 369] on icon at bounding box center [439, 443] width 10 height 10
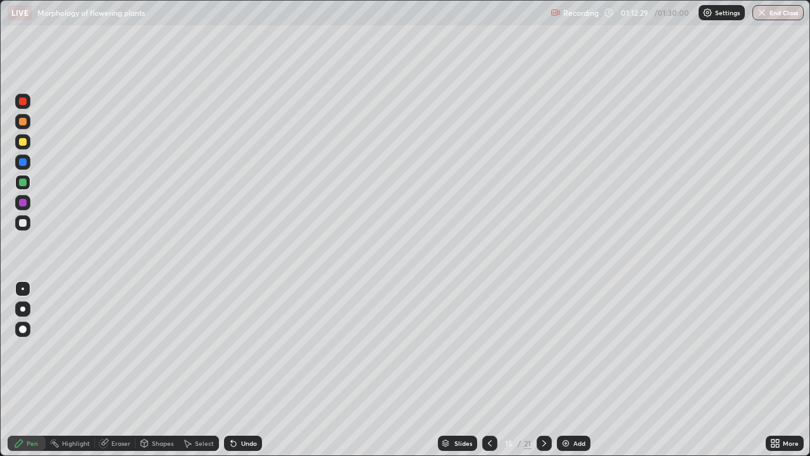
click at [568, 369] on img at bounding box center [566, 443] width 10 height 10
click at [774, 18] on button "End Class" at bounding box center [777, 12] width 51 height 15
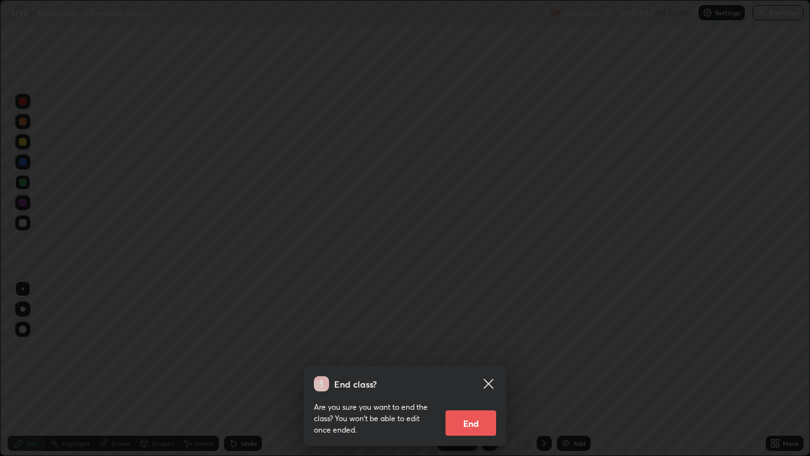
click at [469, 369] on button "End" at bounding box center [470, 422] width 51 height 25
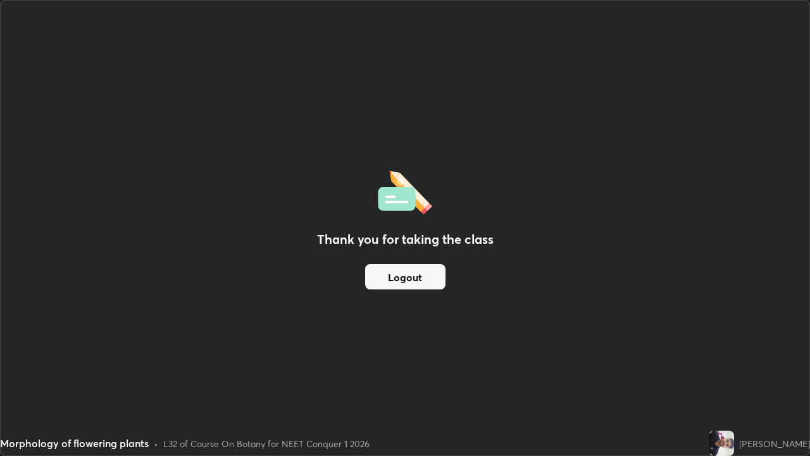
click at [425, 272] on button "Logout" at bounding box center [405, 276] width 80 height 25
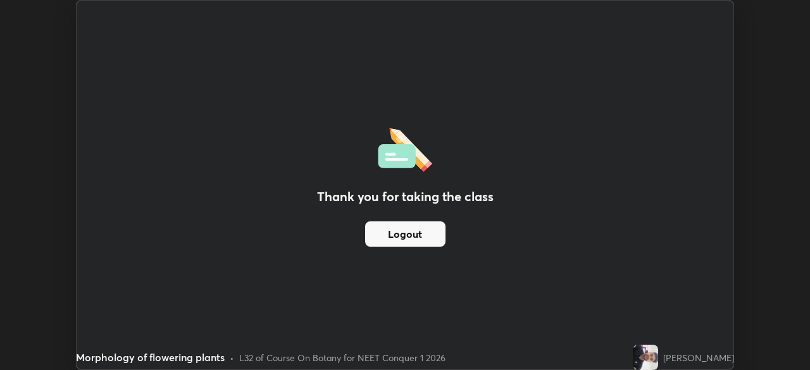
scroll to position [62898, 62458]
